Goal: Information Seeking & Learning: Check status

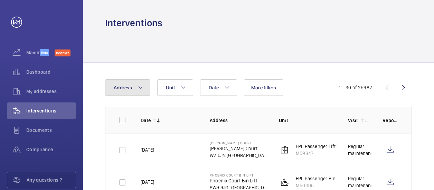
click at [142, 89] on button "Address" at bounding box center [127, 87] width 45 height 17
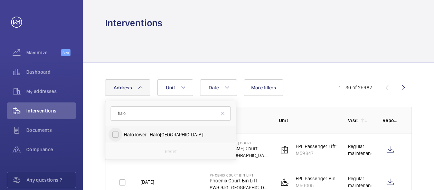
type input "halo"
click at [117, 134] on input "[GEOGRAPHIC_DATA] - [GEOGRAPHIC_DATA]" at bounding box center [115, 135] width 14 height 14
checkbox input "true"
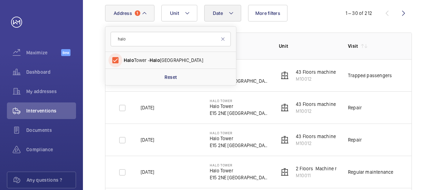
scroll to position [75, 0]
click at [407, 68] on td "[PERSON_NAME]" at bounding box center [423, 75] width 35 height 32
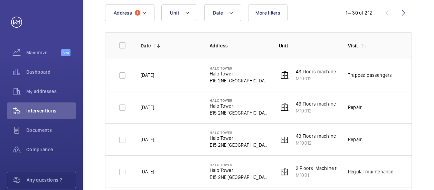
click at [315, 71] on p "43 Floors machine room less. Left hand fire fighter" at bounding box center [350, 71] width 109 height 7
click at [221, 78] on p "E15 2NE [GEOGRAPHIC_DATA]" at bounding box center [239, 80] width 58 height 7
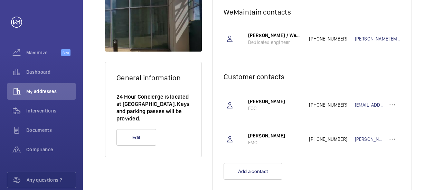
scroll to position [11, 0]
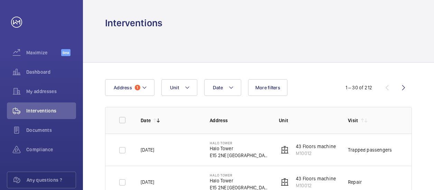
scroll to position [65, 0]
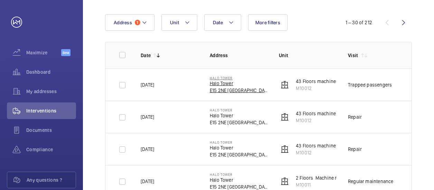
click at [226, 87] on p "E15 2NE [GEOGRAPHIC_DATA]" at bounding box center [239, 90] width 58 height 7
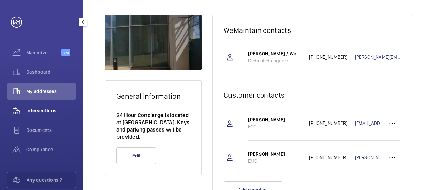
click at [50, 111] on span "Interventions" at bounding box center [51, 110] width 50 height 7
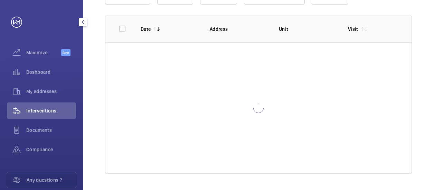
scroll to position [65, 0]
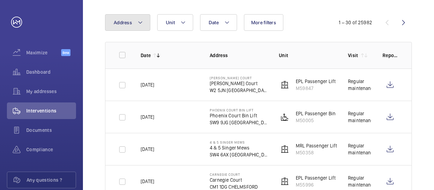
click at [132, 24] on button "Address" at bounding box center [127, 22] width 45 height 17
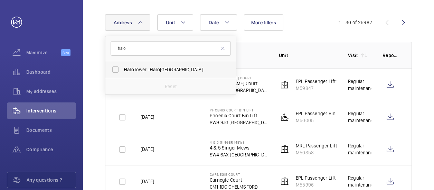
type input "halo"
click at [138, 72] on span "[GEOGRAPHIC_DATA] - [GEOGRAPHIC_DATA]" at bounding box center [171, 69] width 95 height 7
click at [122, 72] on input "[GEOGRAPHIC_DATA] - [GEOGRAPHIC_DATA]" at bounding box center [115, 70] width 14 height 14
checkbox input "true"
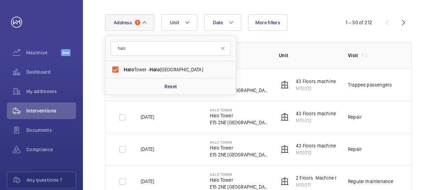
click at [331, 81] on p "43 Floors machine room less. Left hand fire fighter" at bounding box center [350, 81] width 109 height 7
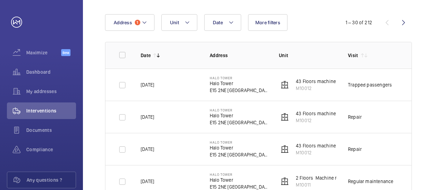
click at [376, 85] on div "Trapped passengers" at bounding box center [370, 84] width 44 height 7
click at [37, 131] on span "Documents" at bounding box center [51, 129] width 50 height 7
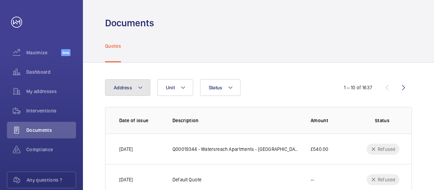
click at [136, 87] on button "Address" at bounding box center [127, 87] width 45 height 17
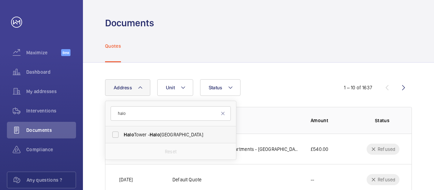
type input "halo"
click at [139, 135] on span "[GEOGRAPHIC_DATA] - [GEOGRAPHIC_DATA]" at bounding box center [171, 134] width 95 height 7
click at [122, 135] on input "[GEOGRAPHIC_DATA] - [GEOGRAPHIC_DATA]" at bounding box center [115, 135] width 14 height 14
checkbox input "true"
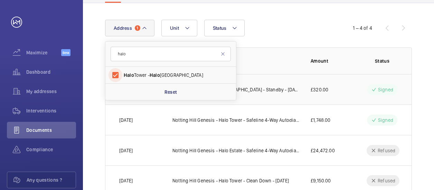
scroll to position [60, 0]
click at [263, 38] on wm-front-table "Address [STREET_ADDRESS] Reset Unit Status 1 – 4 of 4 Date of issue Description…" at bounding box center [258, 107] width 307 height 176
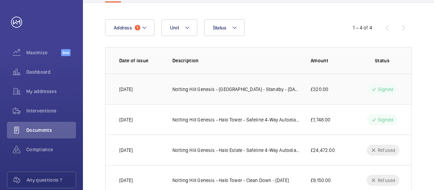
scroll to position [82, 0]
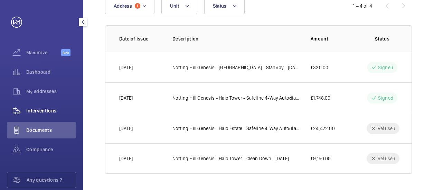
click at [39, 116] on div "Interventions" at bounding box center [41, 110] width 69 height 17
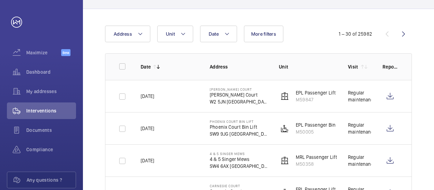
scroll to position [54, 0]
click at [147, 34] on button "Address" at bounding box center [127, 33] width 45 height 17
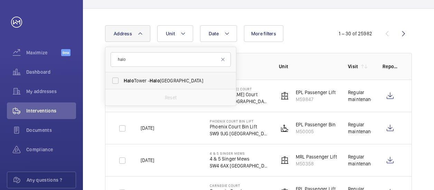
type input "halo"
click at [159, 81] on span "Halo" at bounding box center [155, 81] width 10 height 6
click at [122, 81] on input "[GEOGRAPHIC_DATA] - [GEOGRAPHIC_DATA]" at bounding box center [115, 81] width 14 height 14
checkbox input "true"
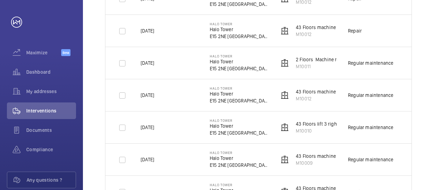
scroll to position [192, 0]
